Goal: Information Seeking & Learning: Learn about a topic

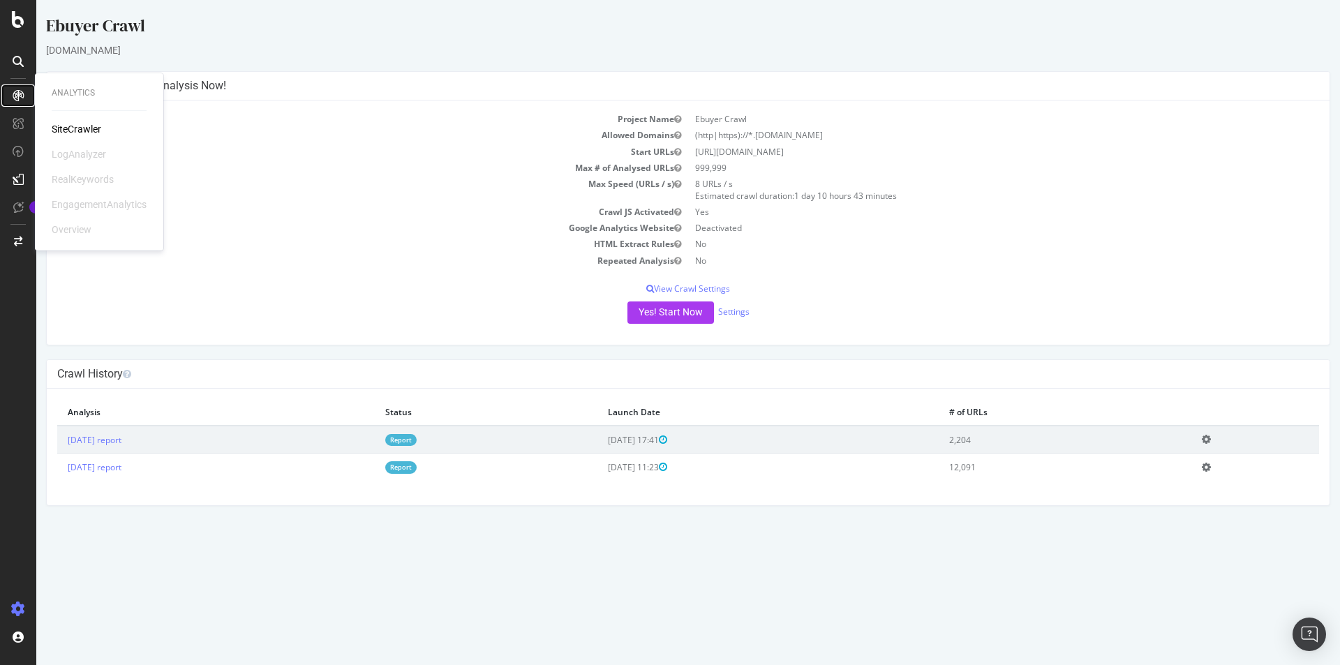
click at [20, 89] on div at bounding box center [18, 95] width 22 height 22
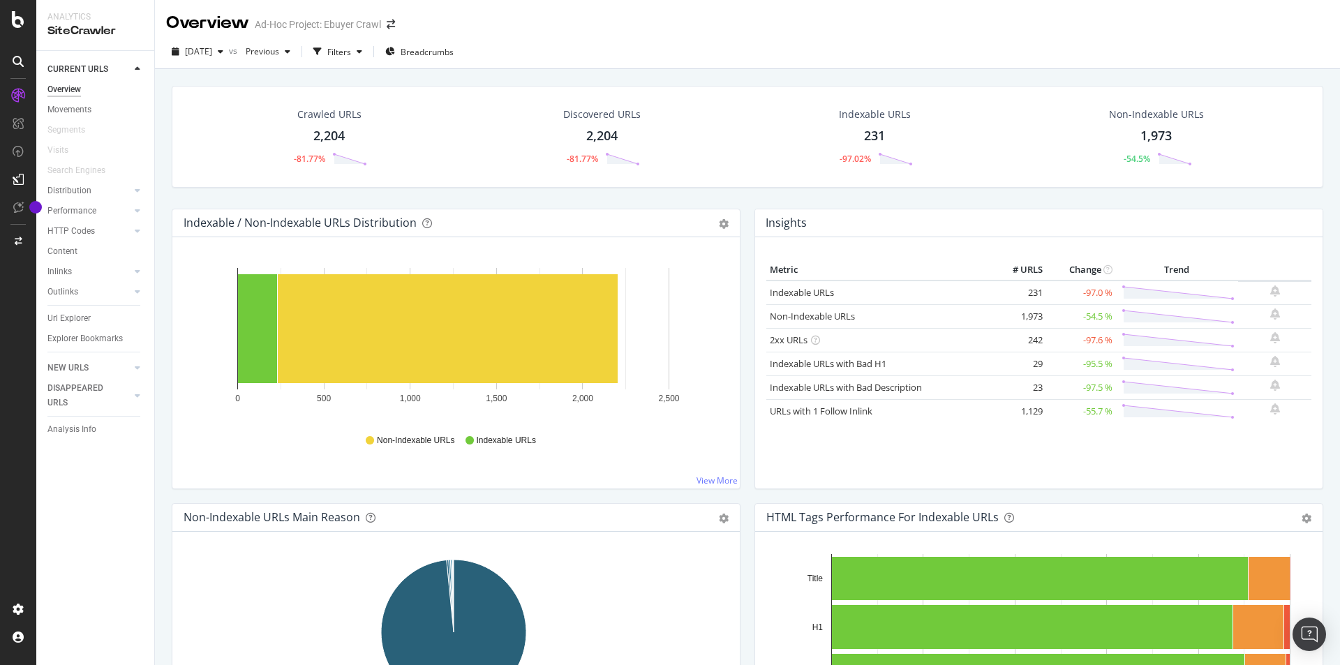
click at [25, 20] on div at bounding box center [17, 19] width 33 height 17
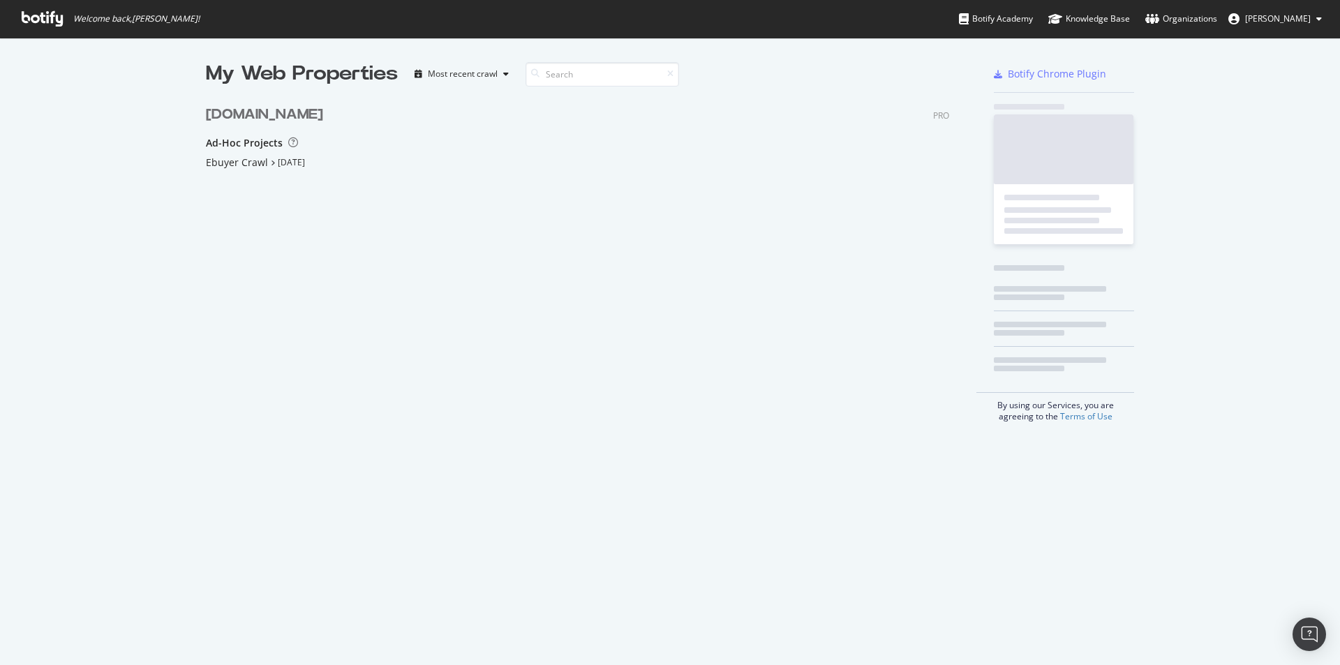
scroll to position [186, 744]
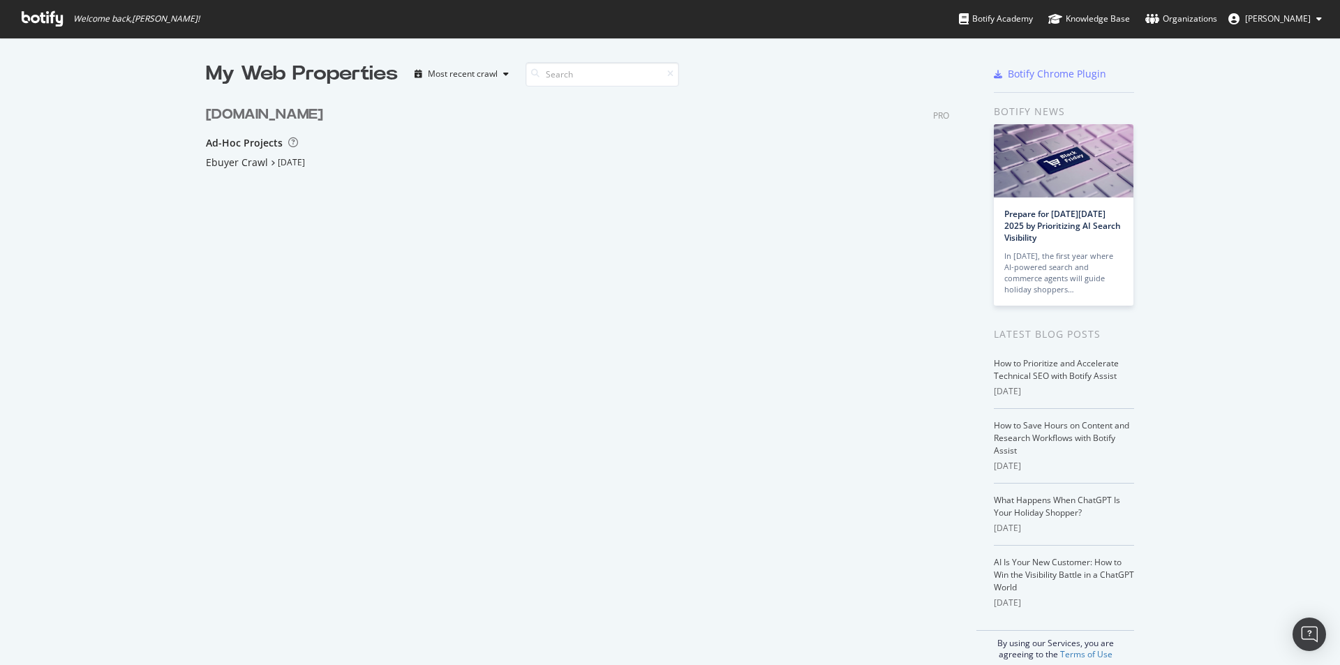
click at [740, 355] on div "My Web Properties Most recent crawl [DOMAIN_NAME] PRO Ad-Hoc Projects Ebuyer Cr…" at bounding box center [591, 360] width 771 height 600
click at [231, 505] on div "My Web Properties Most recent crawl [DOMAIN_NAME] PRO Ad-Hoc Projects Ebuyer Cr…" at bounding box center [591, 360] width 771 height 600
click at [206, 157] on div "Ebuyer Crawl" at bounding box center [237, 163] width 62 height 14
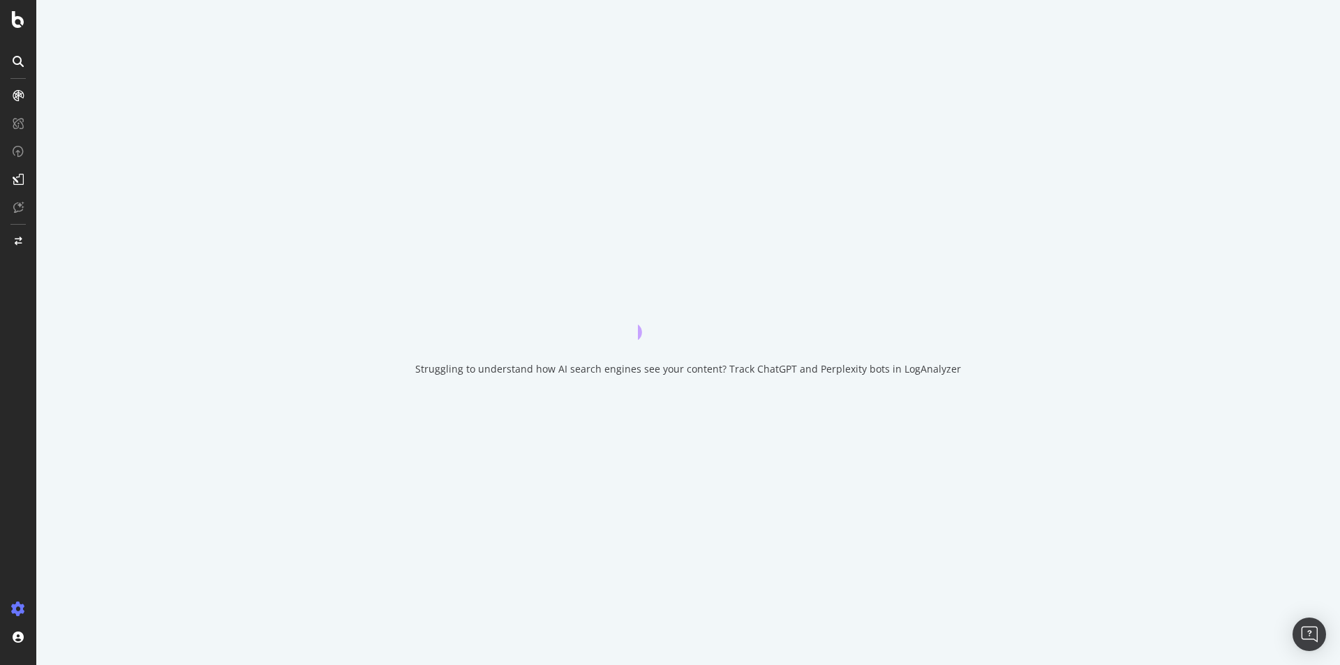
click at [216, 167] on div "Struggling to understand how AI search engines see your content? Track ChatGPT …" at bounding box center [688, 332] width 1304 height 665
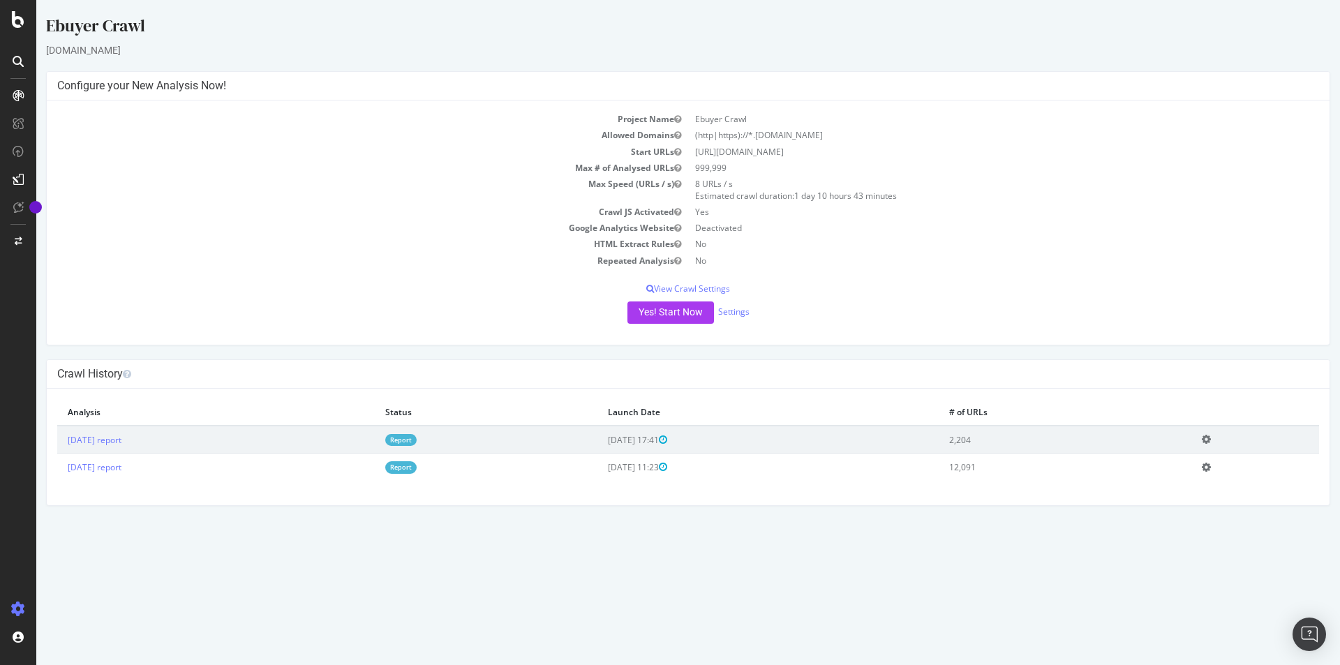
click at [381, 520] on html "Ebuyer Crawl [DOMAIN_NAME] × × Configure your New Analysis Now! Project Name Eb…" at bounding box center [688, 260] width 1304 height 520
drag, startPoint x: 613, startPoint y: 602, endPoint x: 597, endPoint y: 594, distance: 17.8
click at [606, 520] on html "Ebuyer Crawl [DOMAIN_NAME] × × Configure your New Analysis Now! Project Name Eb…" at bounding box center [688, 260] width 1304 height 520
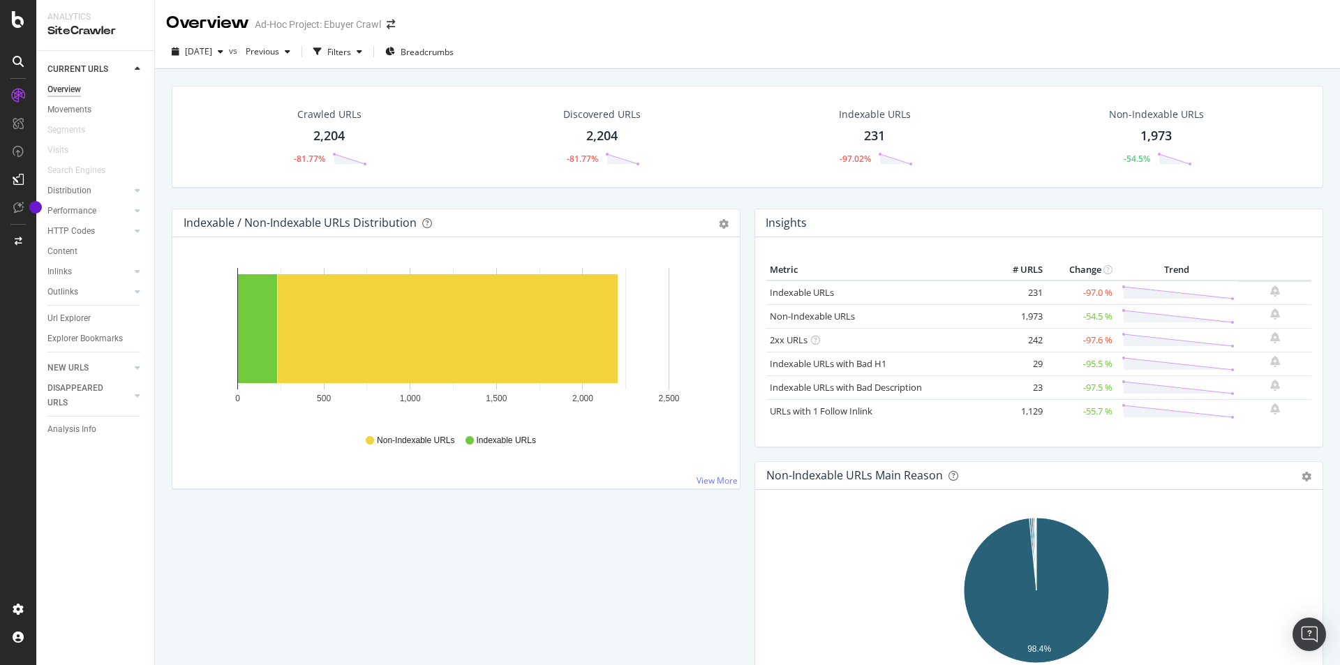
click at [740, 276] on div "Indexable / Non-Indexable URLs Distribution Bar Bar (by Percentage) Table Expor…" at bounding box center [456, 356] width 583 height 294
click at [744, 200] on div "Crawled URLs 2,204 -81.77% Discovered URLs 2,204 -81.77% Indexable URLs 231 -97…" at bounding box center [747, 147] width 1165 height 123
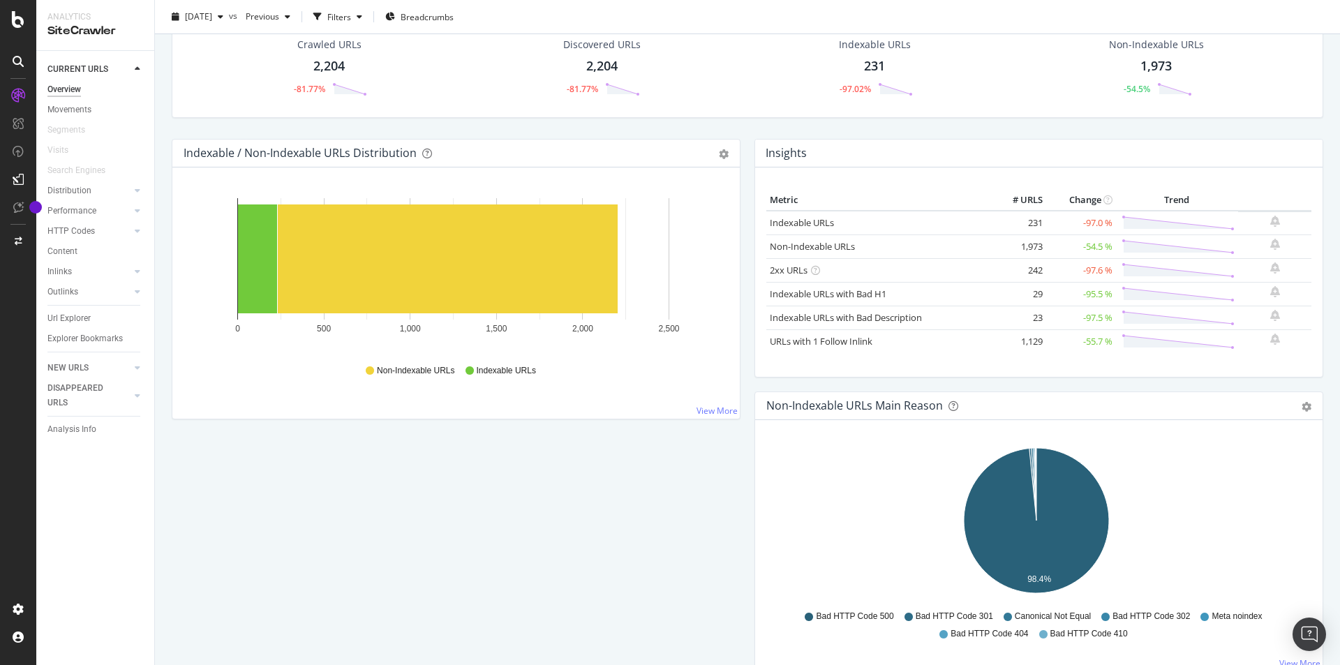
click at [740, 193] on div "Indexable / Non-Indexable URLs Distribution Bar Bar (by Percentage) Table Expor…" at bounding box center [456, 286] width 583 height 294
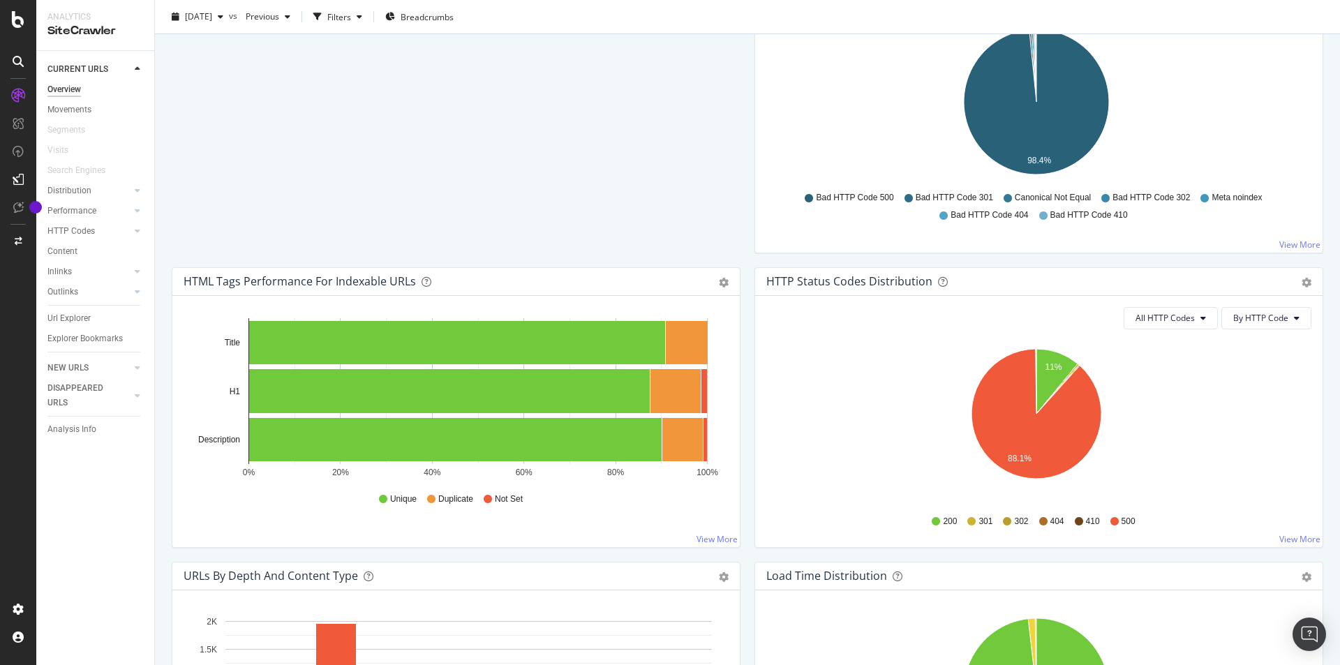
scroll to position [558, 0]
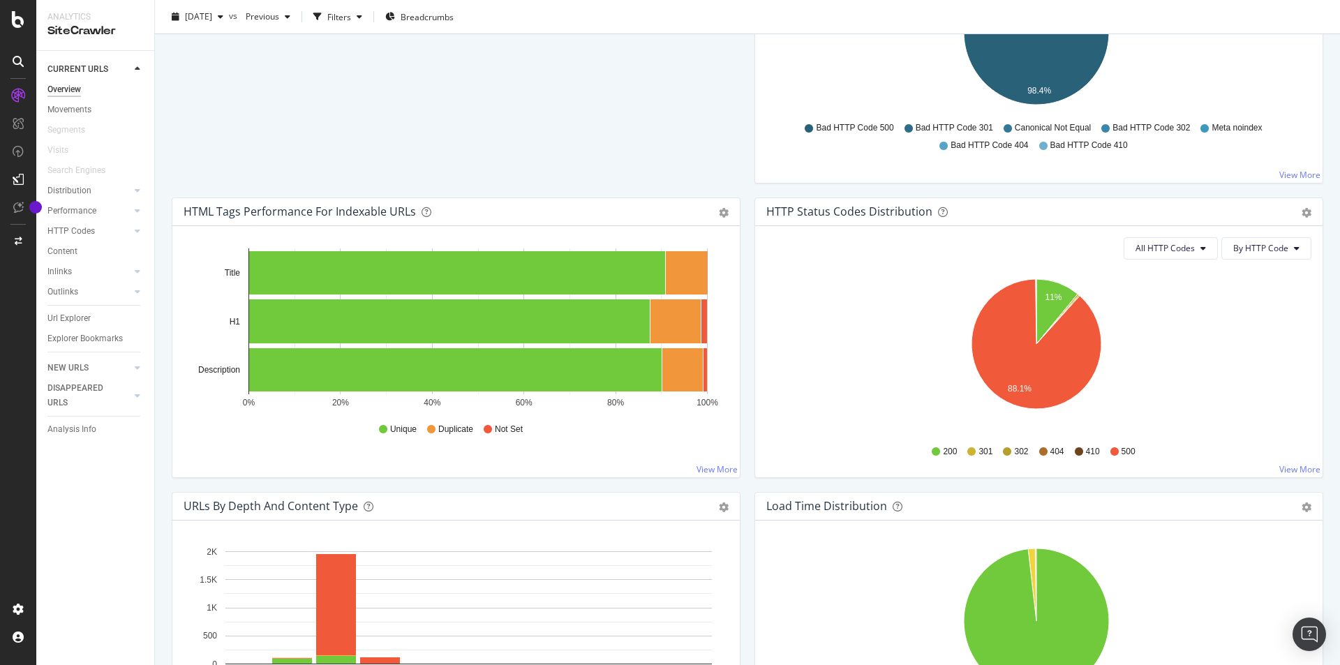
click at [747, 199] on div "HTTP Status Codes Distribution Pie Table Export as CSV Add to Custom Report All…" at bounding box center [1038, 344] width 583 height 294
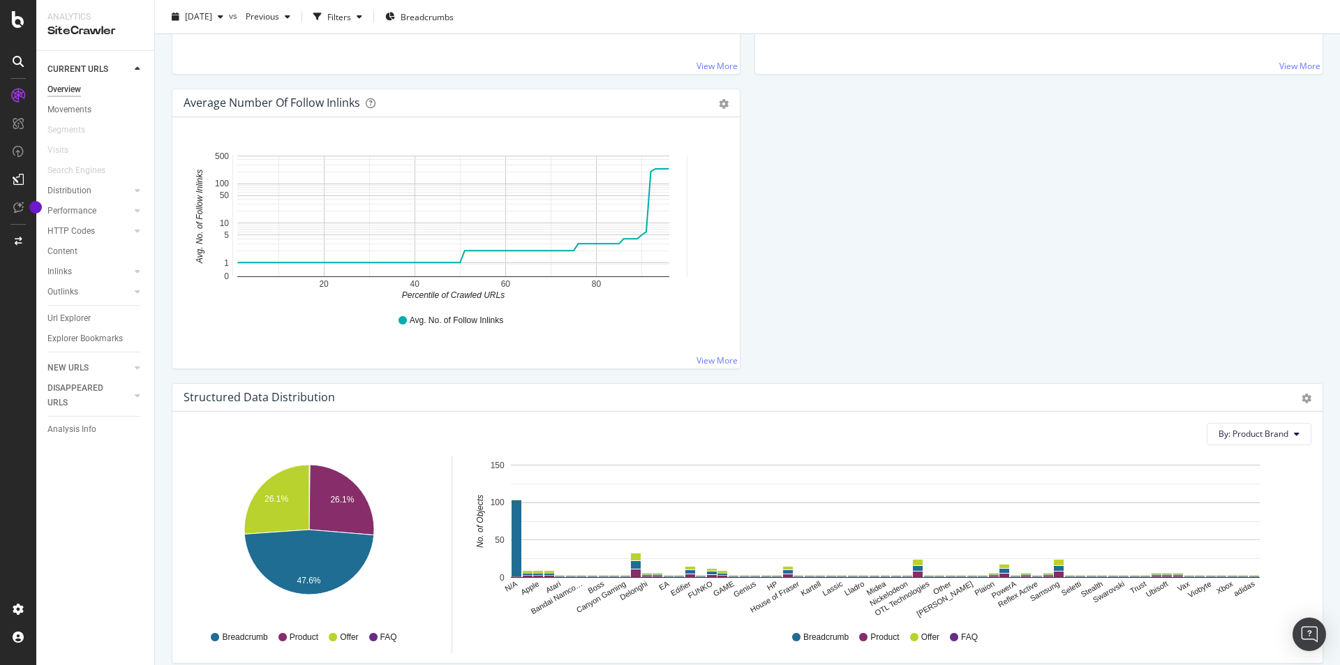
scroll to position [1612, 0]
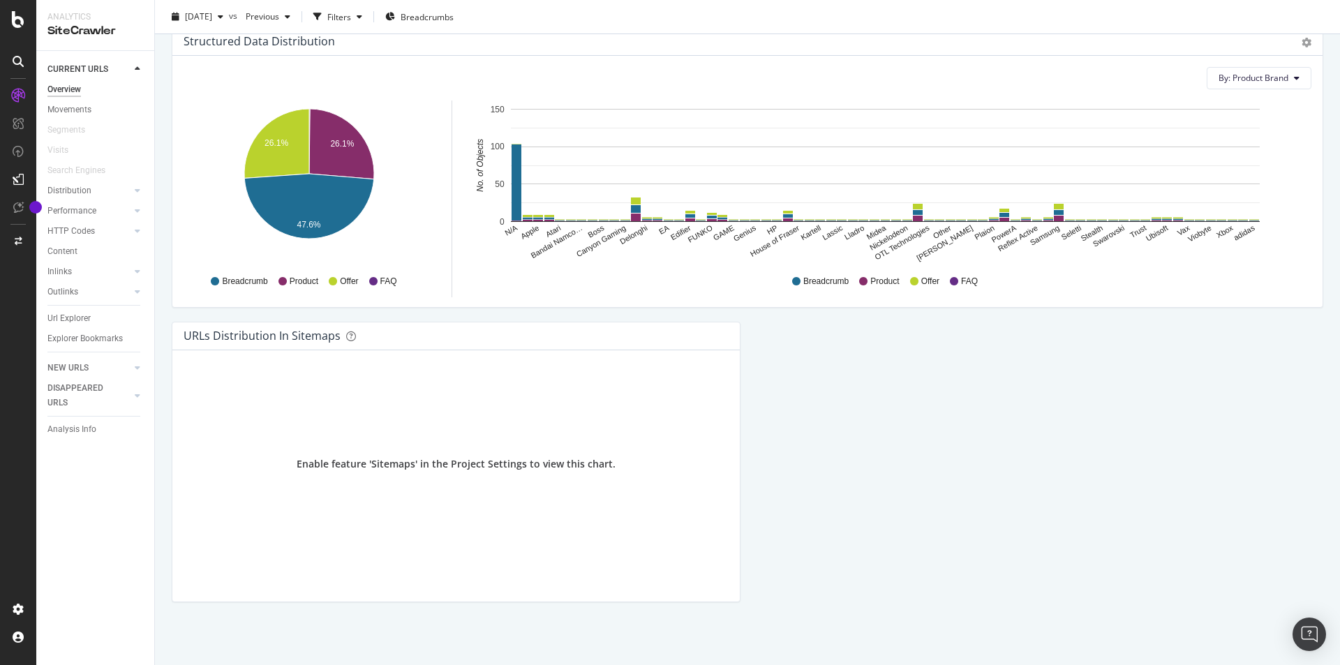
click at [131, 214] on div at bounding box center [137, 211] width 14 height 14
click at [76, 106] on div "Movements" at bounding box center [69, 110] width 44 height 15
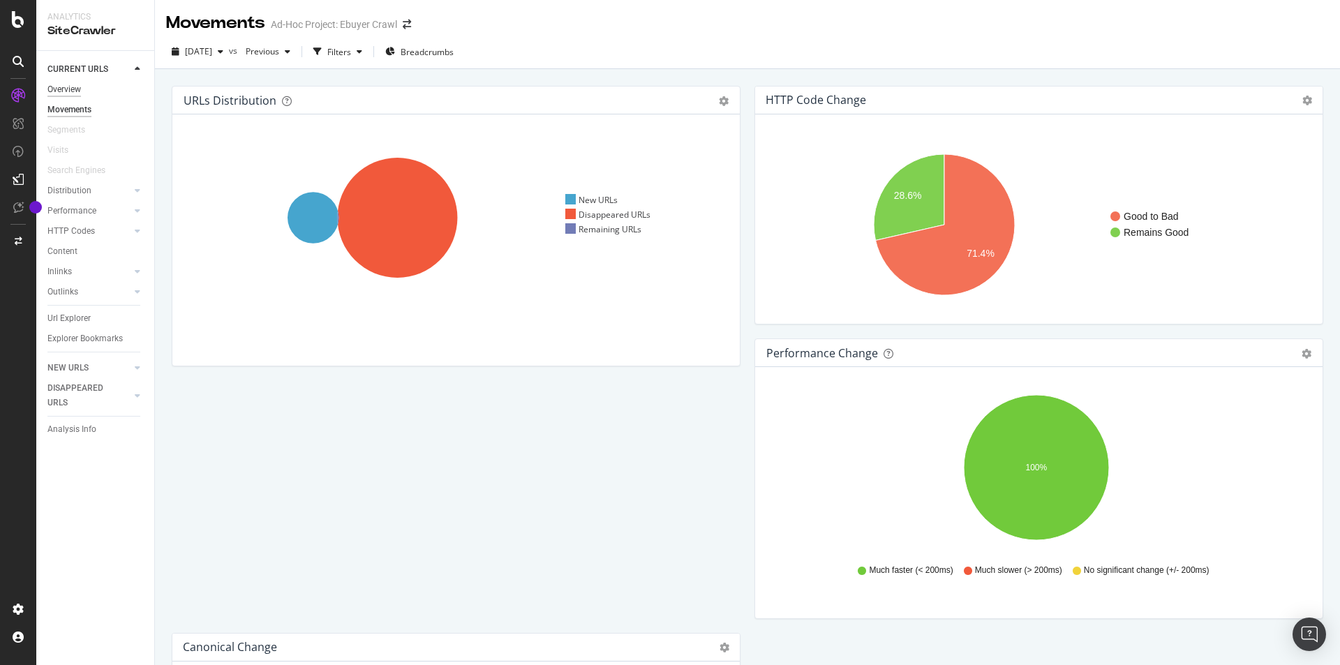
click at [65, 89] on div "Overview" at bounding box center [63, 89] width 33 height 15
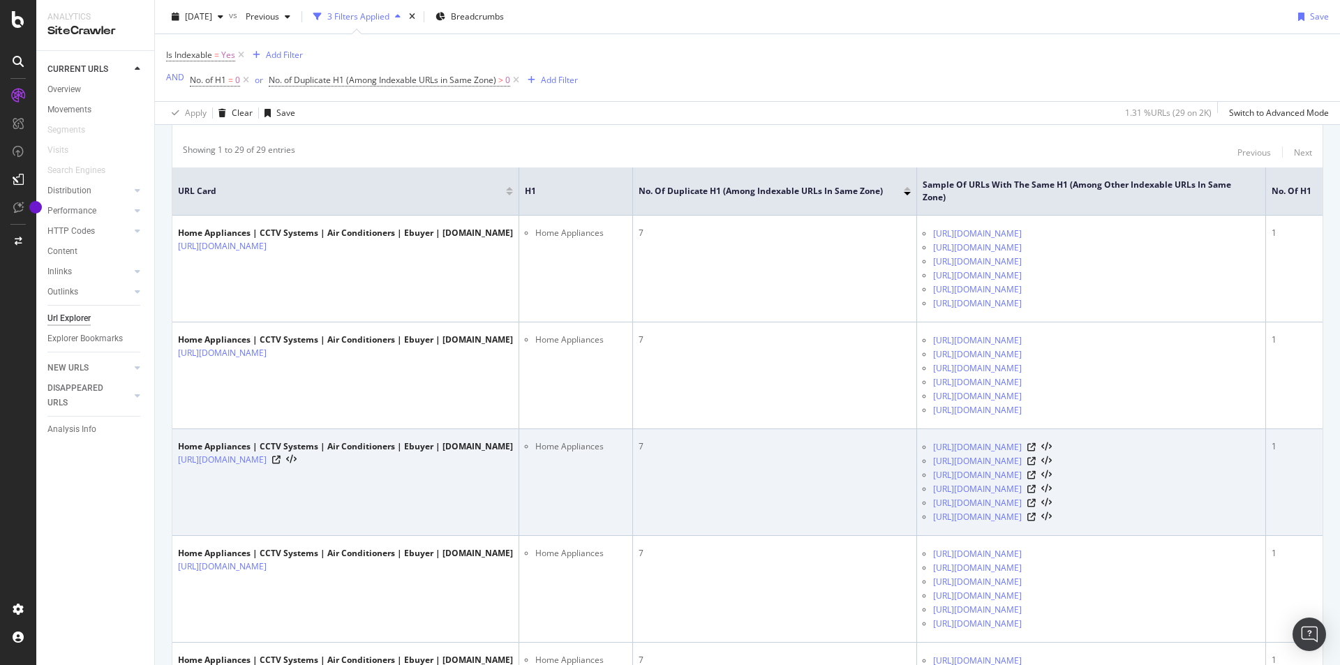
scroll to position [419, 0]
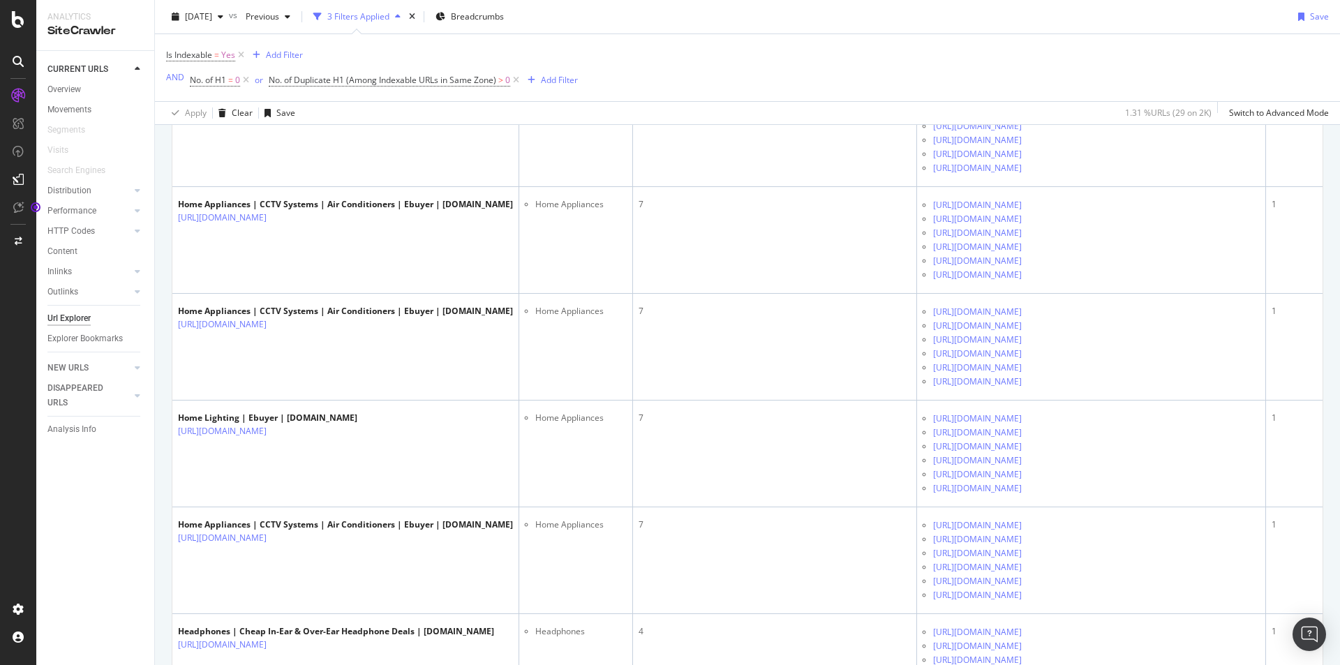
scroll to position [698, 0]
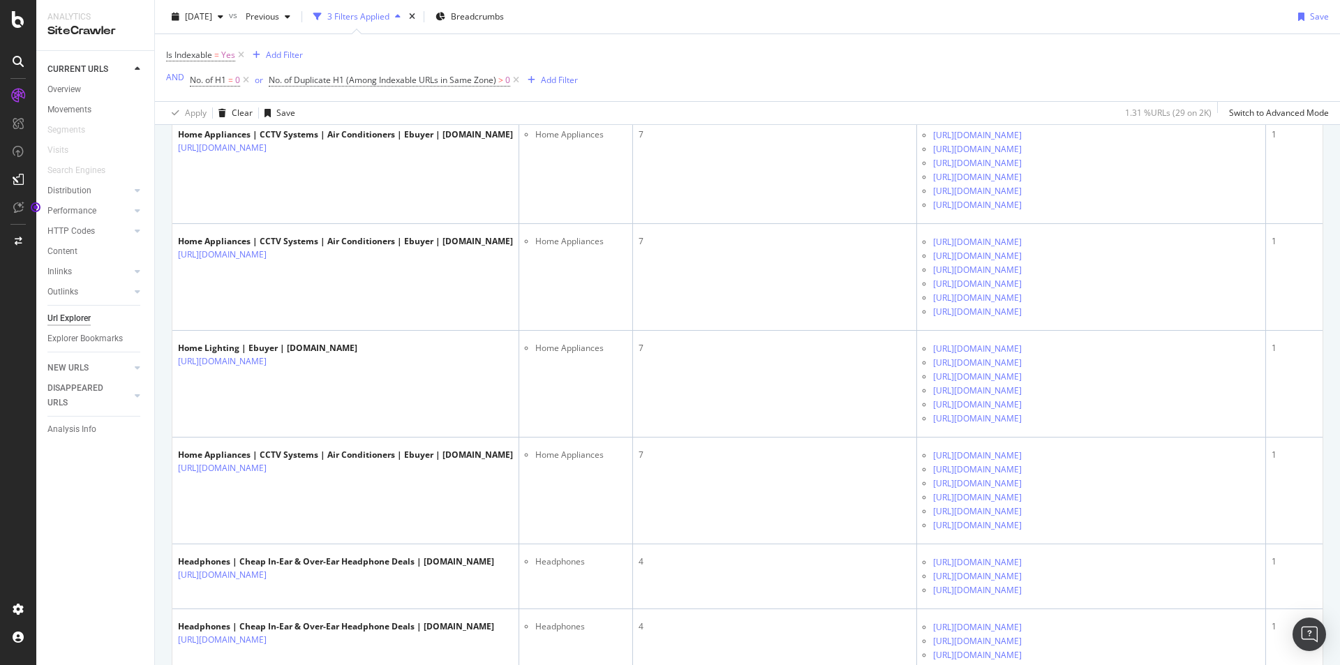
click at [158, 432] on div "Indexable / Non-Indexable URLs distribution Chart (by Value) Table Expand Expor…" at bounding box center [747, 629] width 1185 height 2301
click at [650, 98] on div "Is Indexable = Yes Add Filter AND No. of H1 = 0 or No. of Duplicate H1 (Among I…" at bounding box center [747, 67] width 1163 height 67
